Goal: Browse casually: Explore the website without a specific task or goal

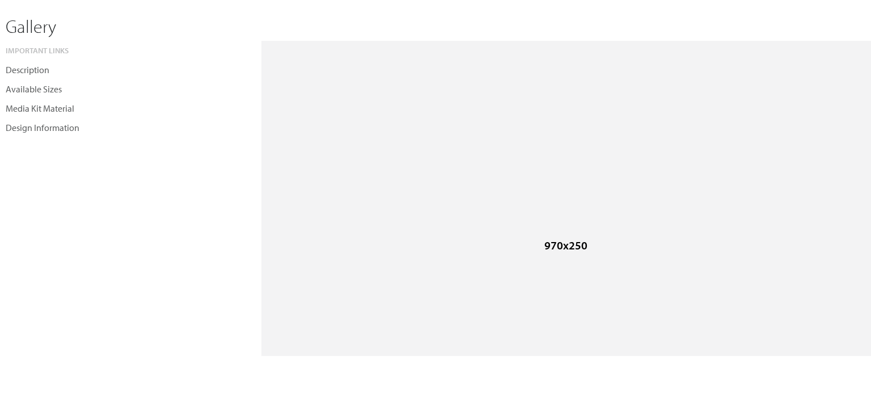
scroll to position [756, 0]
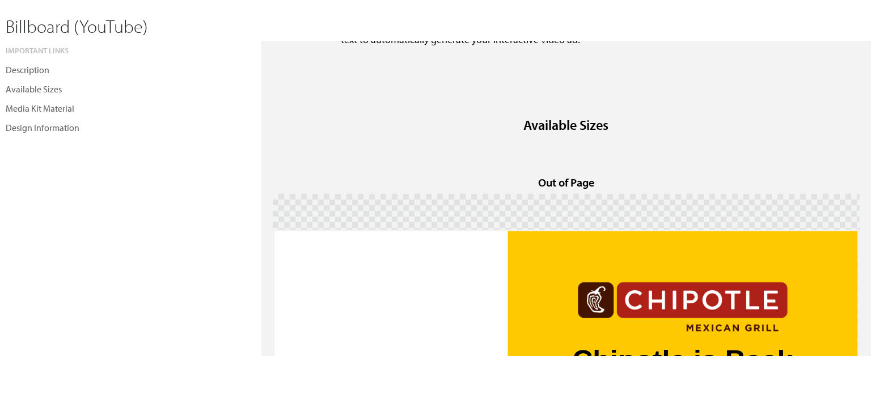
scroll to position [340, 0]
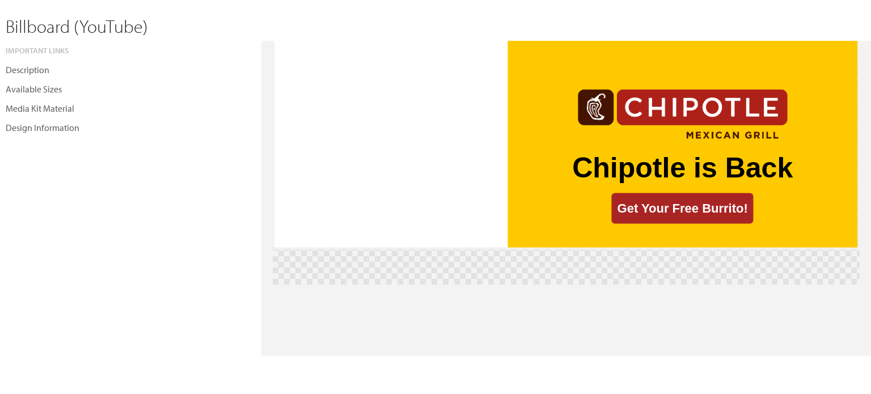
click at [705, 168] on span "Chipotle is Back" at bounding box center [682, 167] width 221 height 34
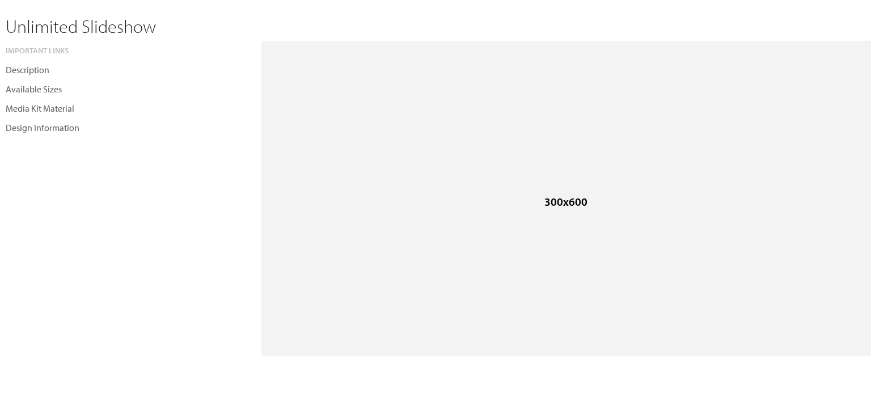
scroll to position [57, 0]
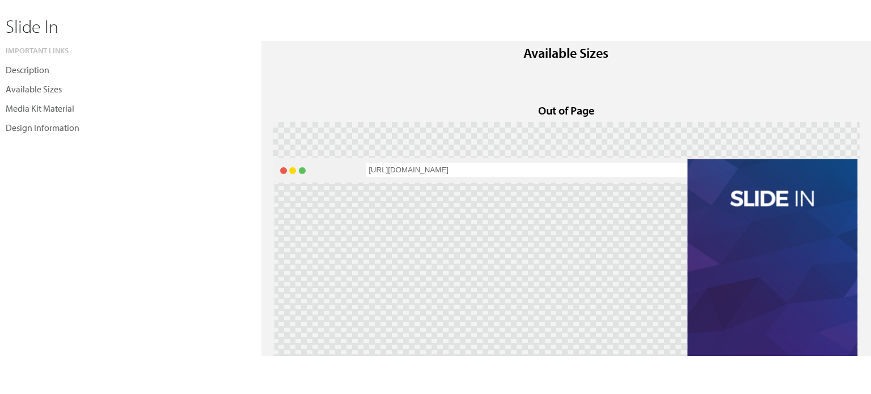
scroll to position [308, 0]
